Goal: Understand process/instructions: Learn how to perform a task or action

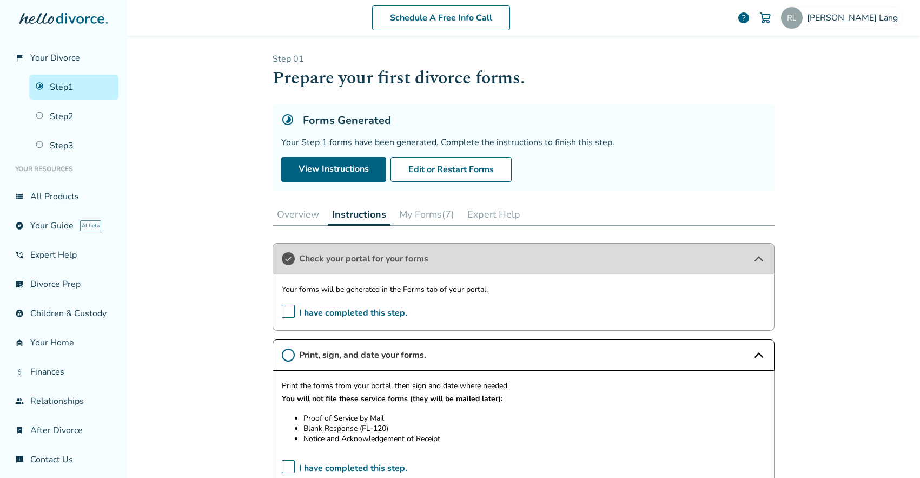
scroll to position [294, 0]
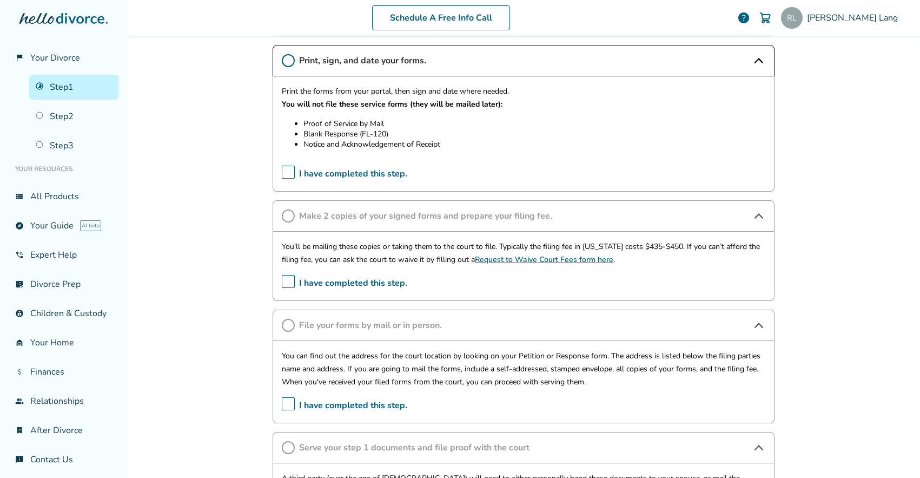
click at [392, 111] on div "Print the forms from your portal, then sign and date where needed. You will not…" at bounding box center [524, 121] width 484 height 72
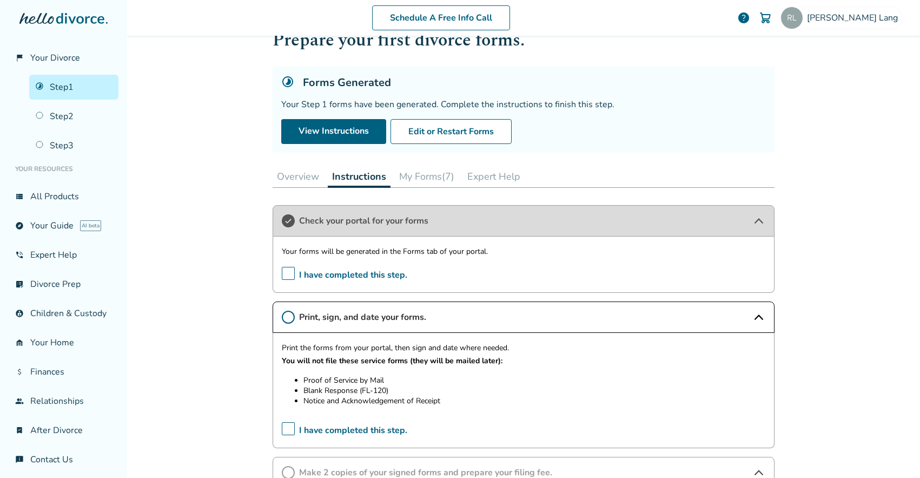
scroll to position [0, 0]
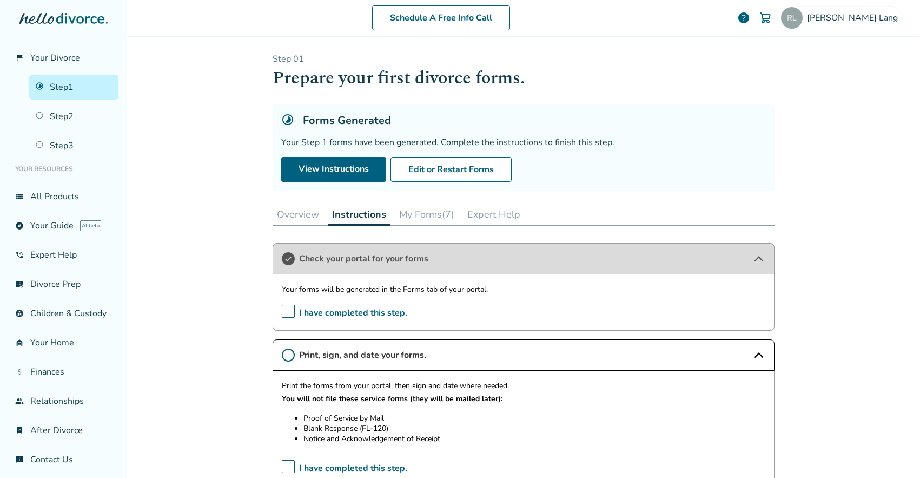
click at [428, 215] on button "My Forms (7)" at bounding box center [427, 214] width 64 height 22
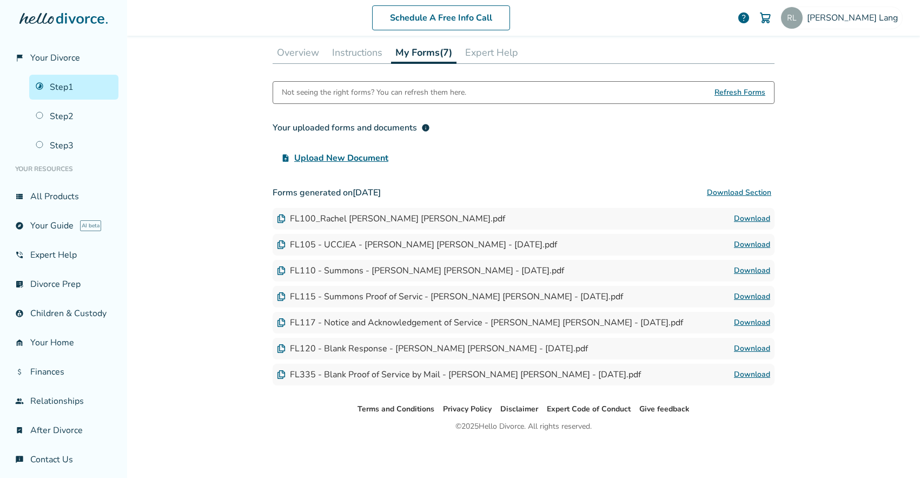
scroll to position [160, 0]
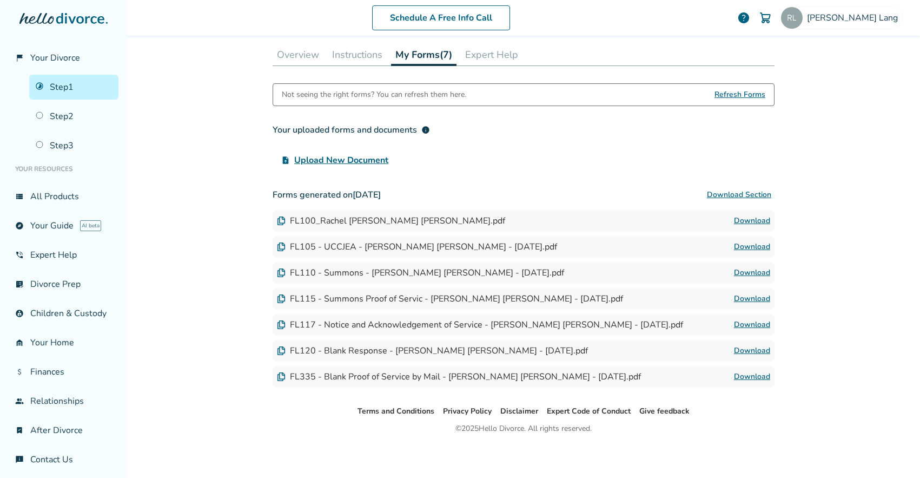
click at [427, 130] on span "info" at bounding box center [425, 129] width 9 height 9
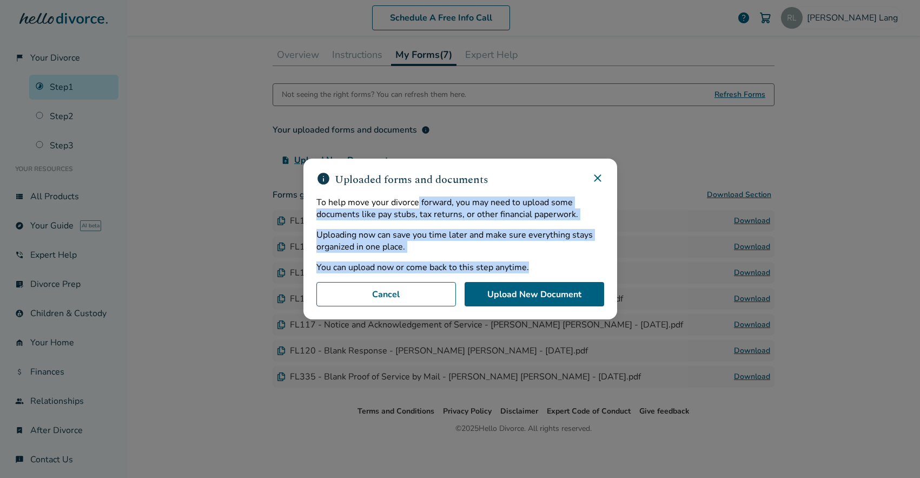
drag, startPoint x: 417, startPoint y: 200, endPoint x: 552, endPoint y: 263, distance: 148.8
click at [552, 263] on div "To help move your divorce forward, you may need to upload some documents like p…" at bounding box center [460, 234] width 288 height 77
click at [552, 263] on p "You can upload now or come back to this step anytime." at bounding box center [460, 267] width 288 height 12
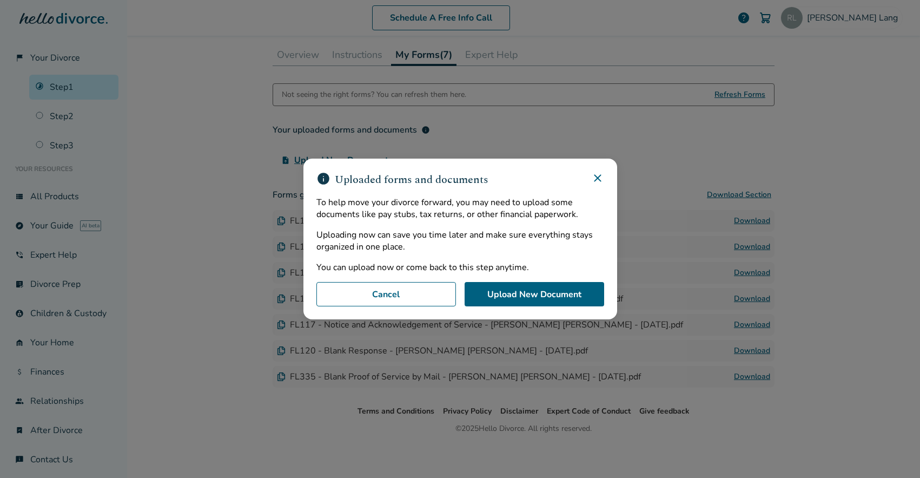
click at [601, 174] on icon at bounding box center [597, 177] width 13 height 13
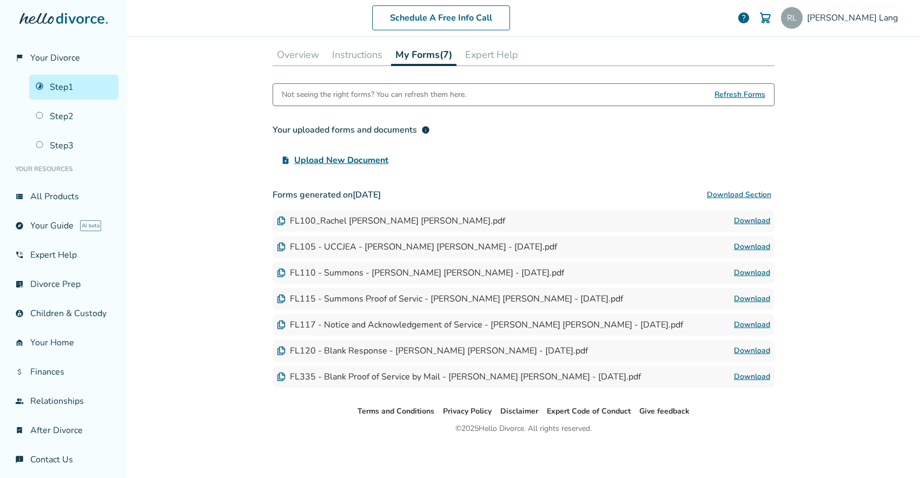
click at [502, 64] on button "Expert Help" at bounding box center [492, 55] width 62 height 22
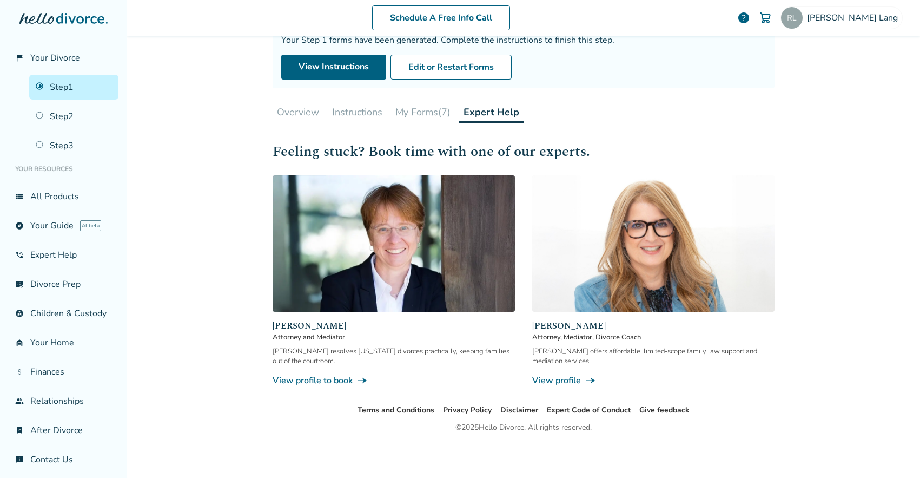
click at [416, 117] on button "My Forms (7)" at bounding box center [423, 112] width 64 height 22
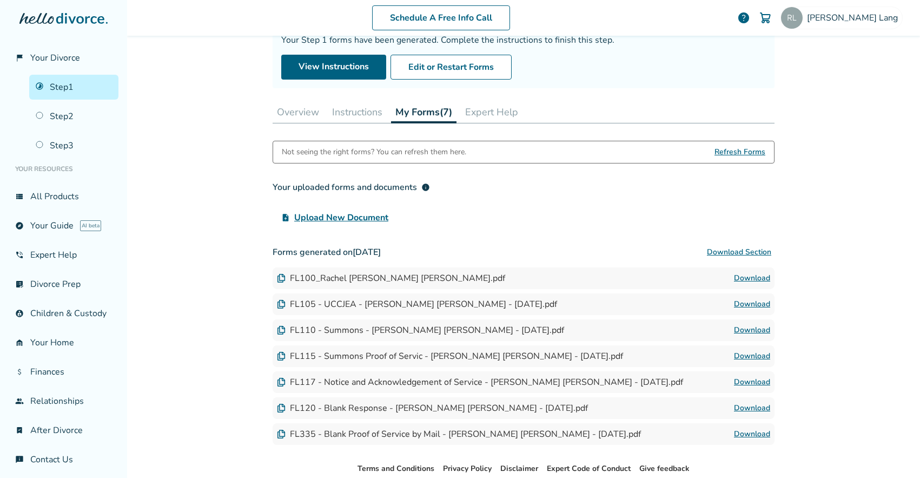
click at [369, 108] on button "Instructions" at bounding box center [357, 112] width 59 height 22
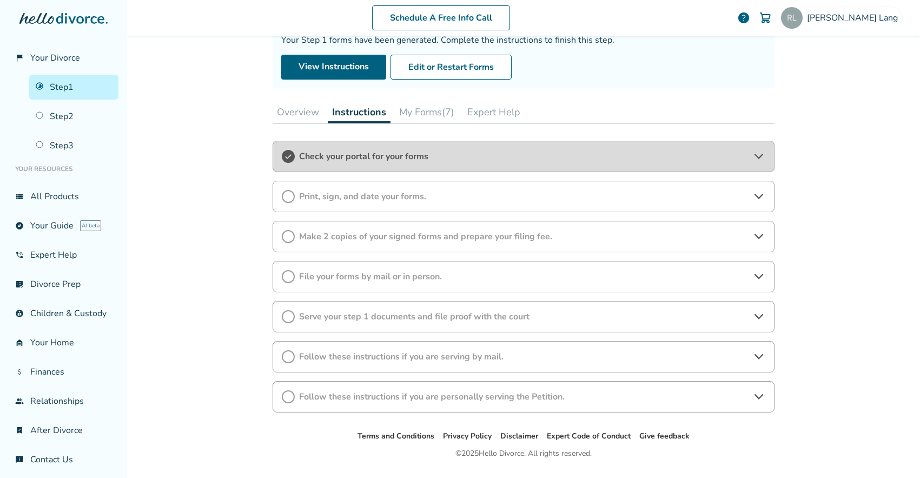
scroll to position [102, 0]
click at [760, 187] on div "Print, sign, and date your forms." at bounding box center [524, 196] width 502 height 31
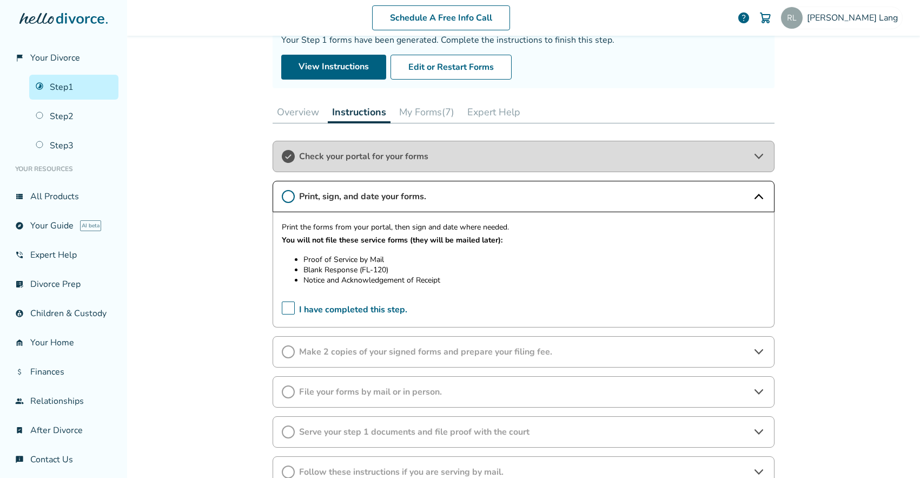
click at [453, 344] on div "Make 2 copies of your signed forms and prepare your filing fee." at bounding box center [524, 351] width 502 height 31
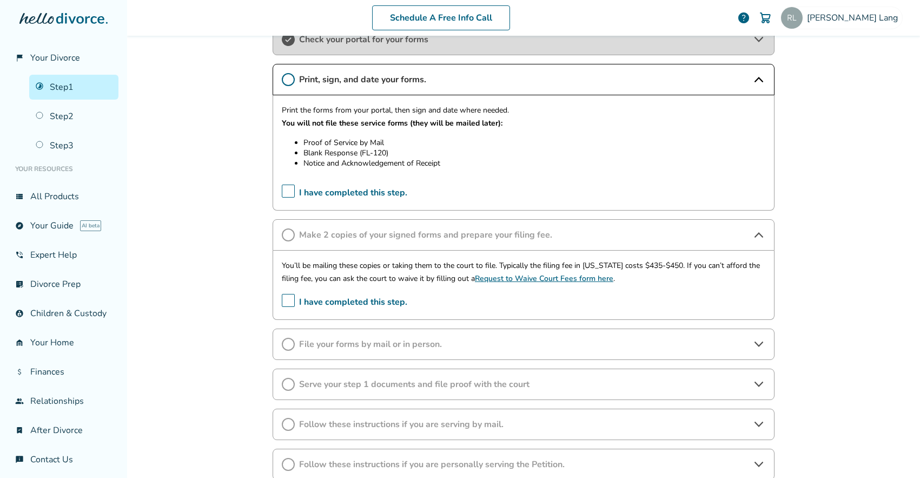
scroll to position [221, 0]
click at [335, 339] on span "File your forms by mail or in person." at bounding box center [523, 342] width 449 height 12
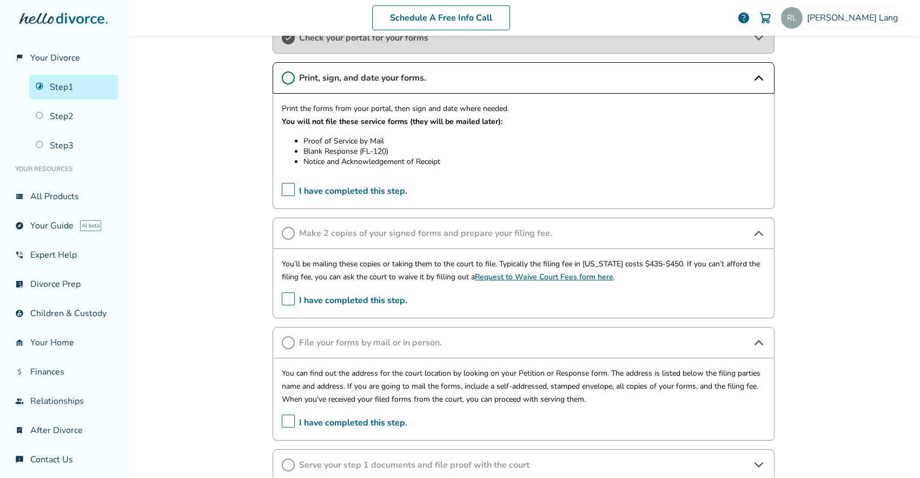
scroll to position [295, 0]
